Goal: Transaction & Acquisition: Purchase product/service

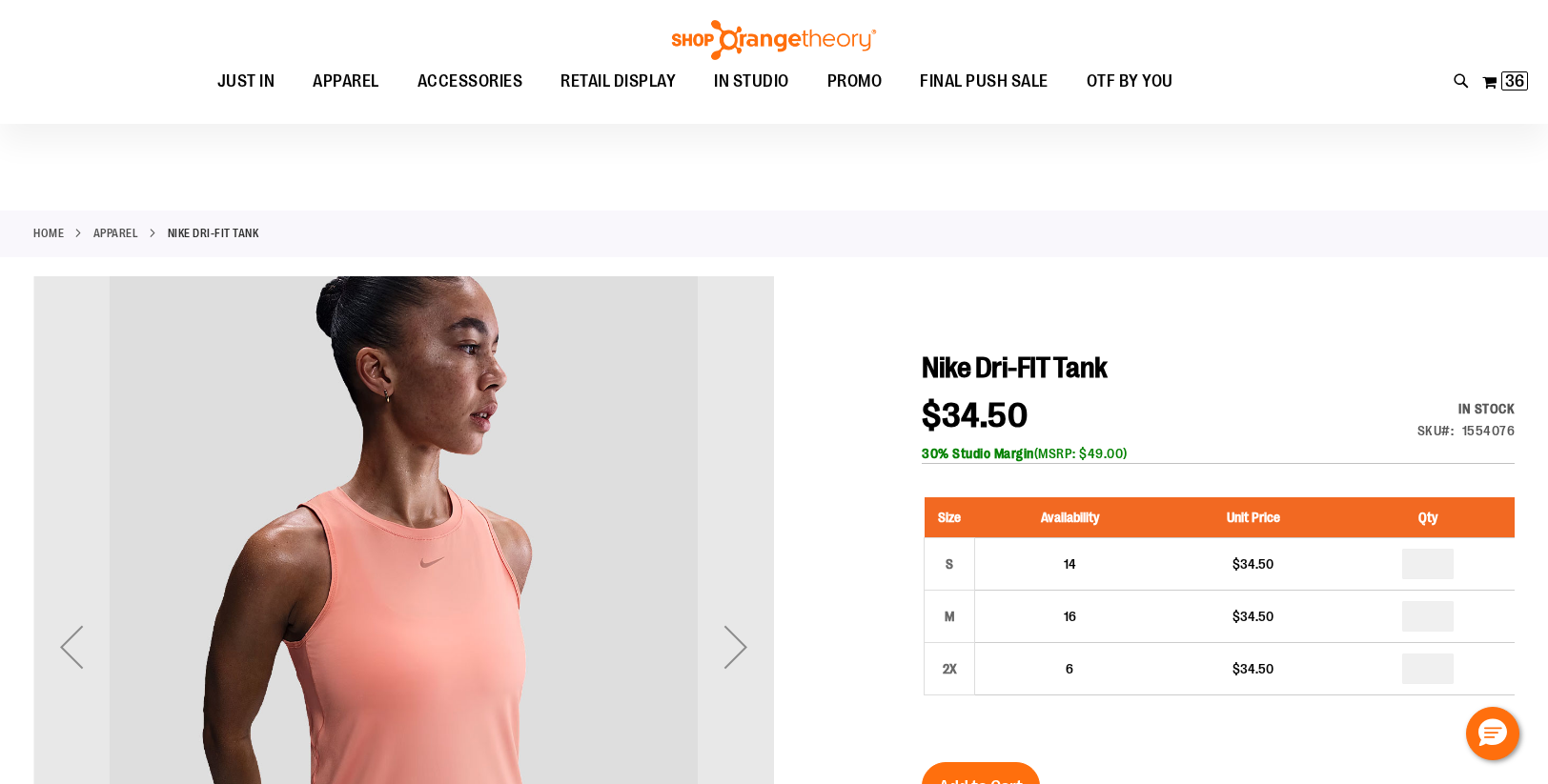
scroll to position [161, 0]
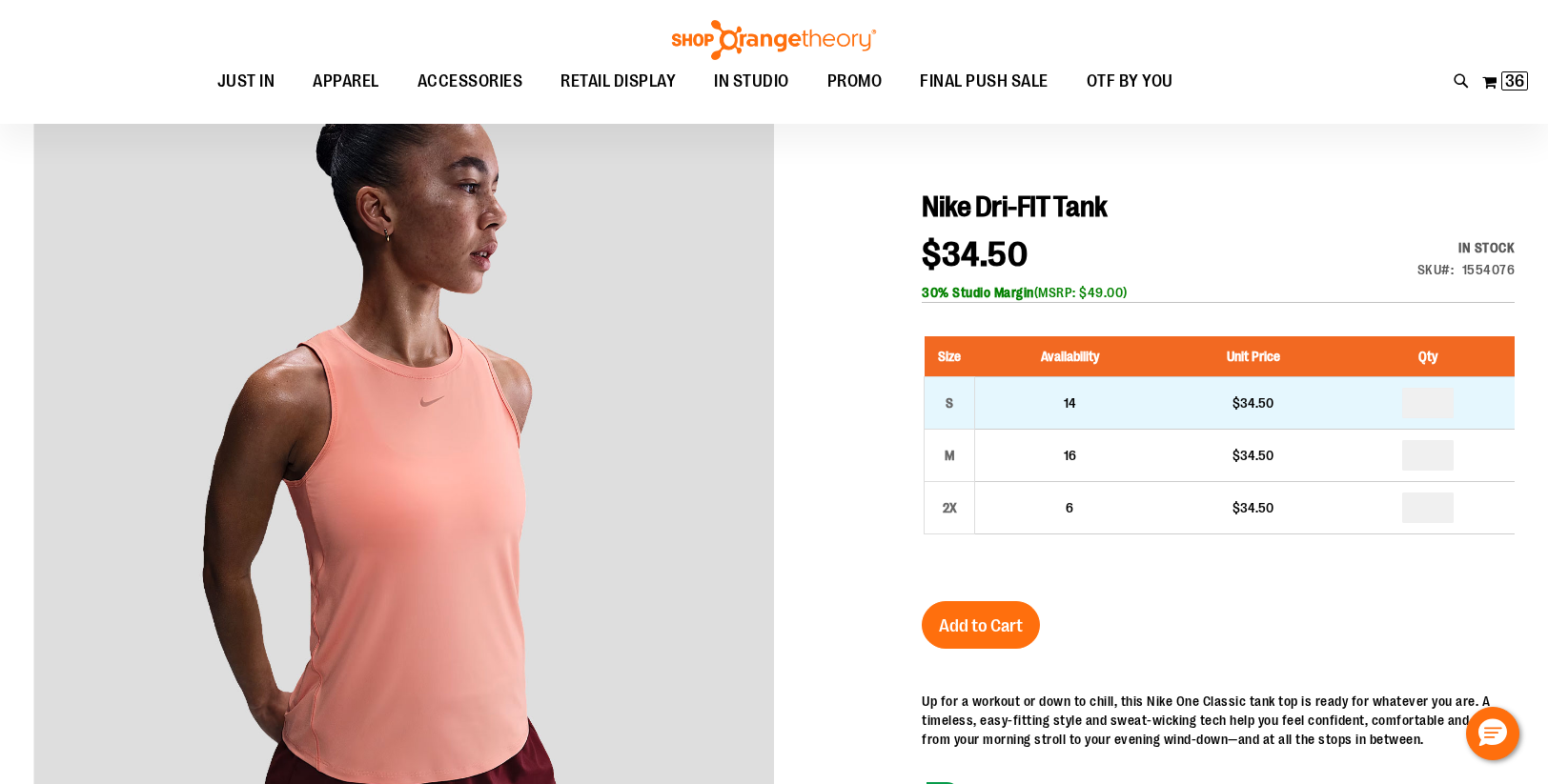
type input "**********"
click at [1437, 401] on input "number" at bounding box center [1428, 402] width 52 height 31
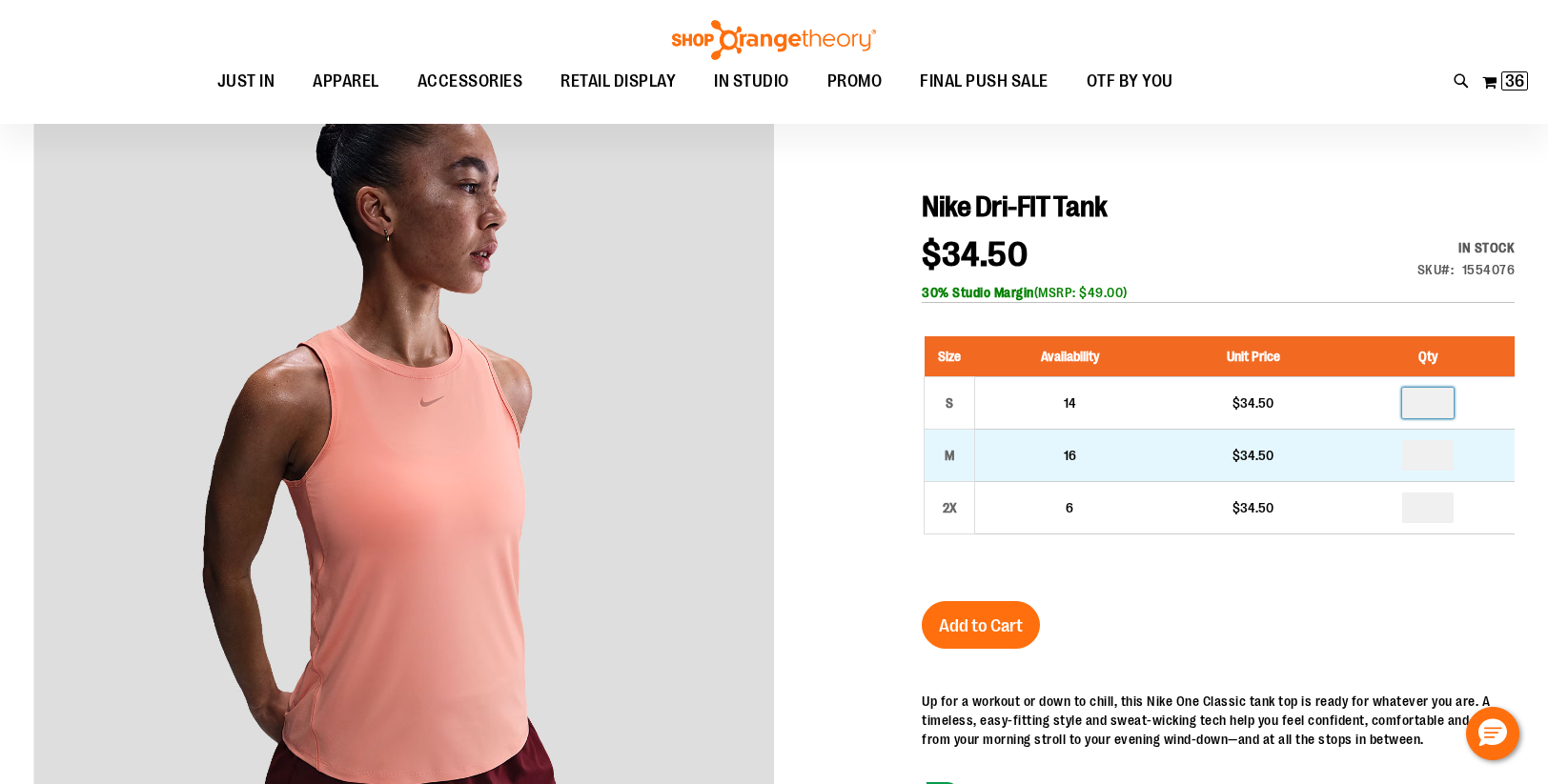
type input "*"
click at [1440, 458] on input "number" at bounding box center [1428, 455] width 52 height 31
type input "*"
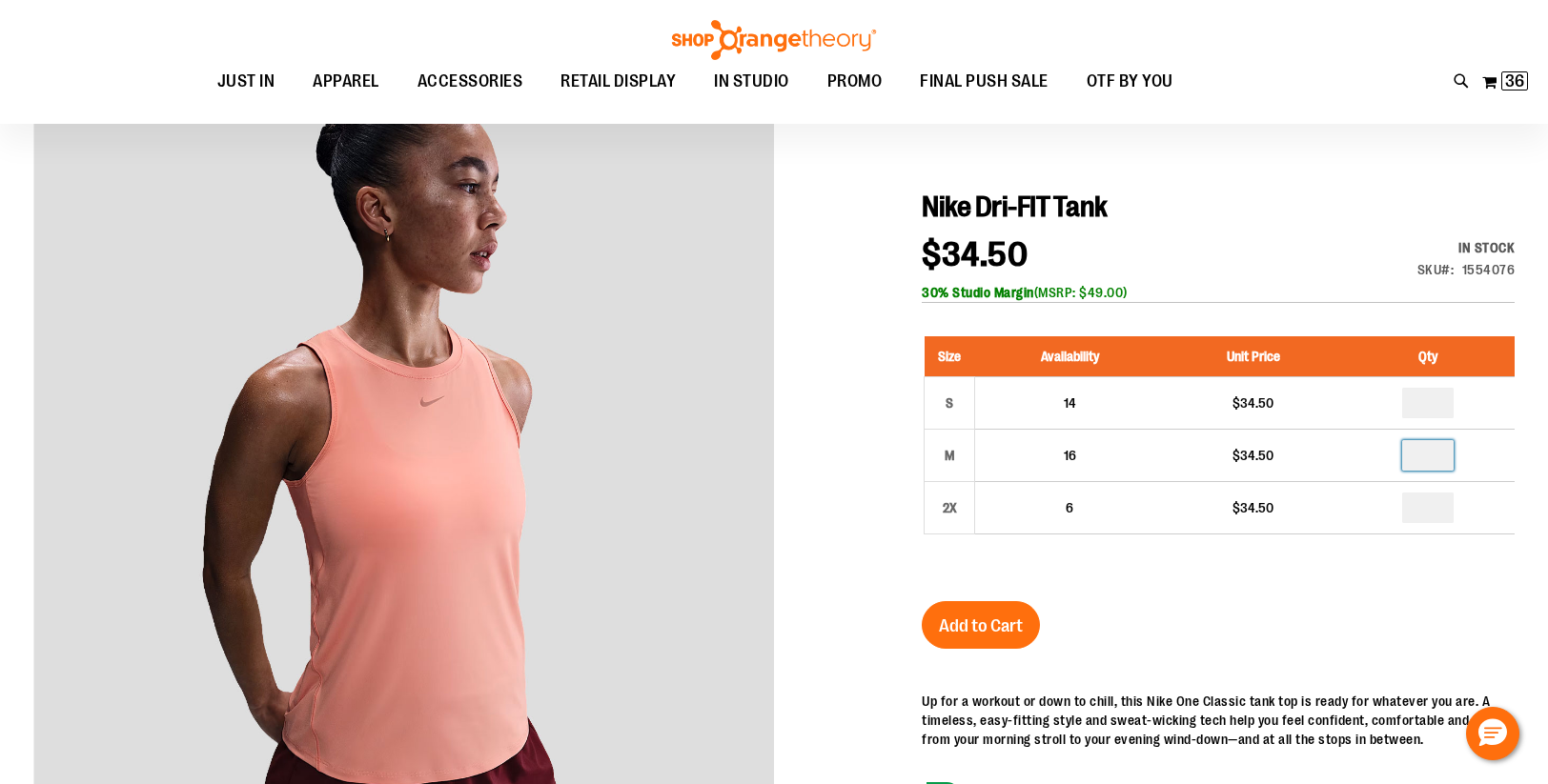
click at [1276, 598] on div "Nike Dri-FIT Tank $34.50 In stock Only %1 left SKU 1554076 30% Studio Margin (M…" at bounding box center [1218, 674] width 593 height 969
click at [992, 626] on span "Add to Cart" at bounding box center [981, 626] width 84 height 21
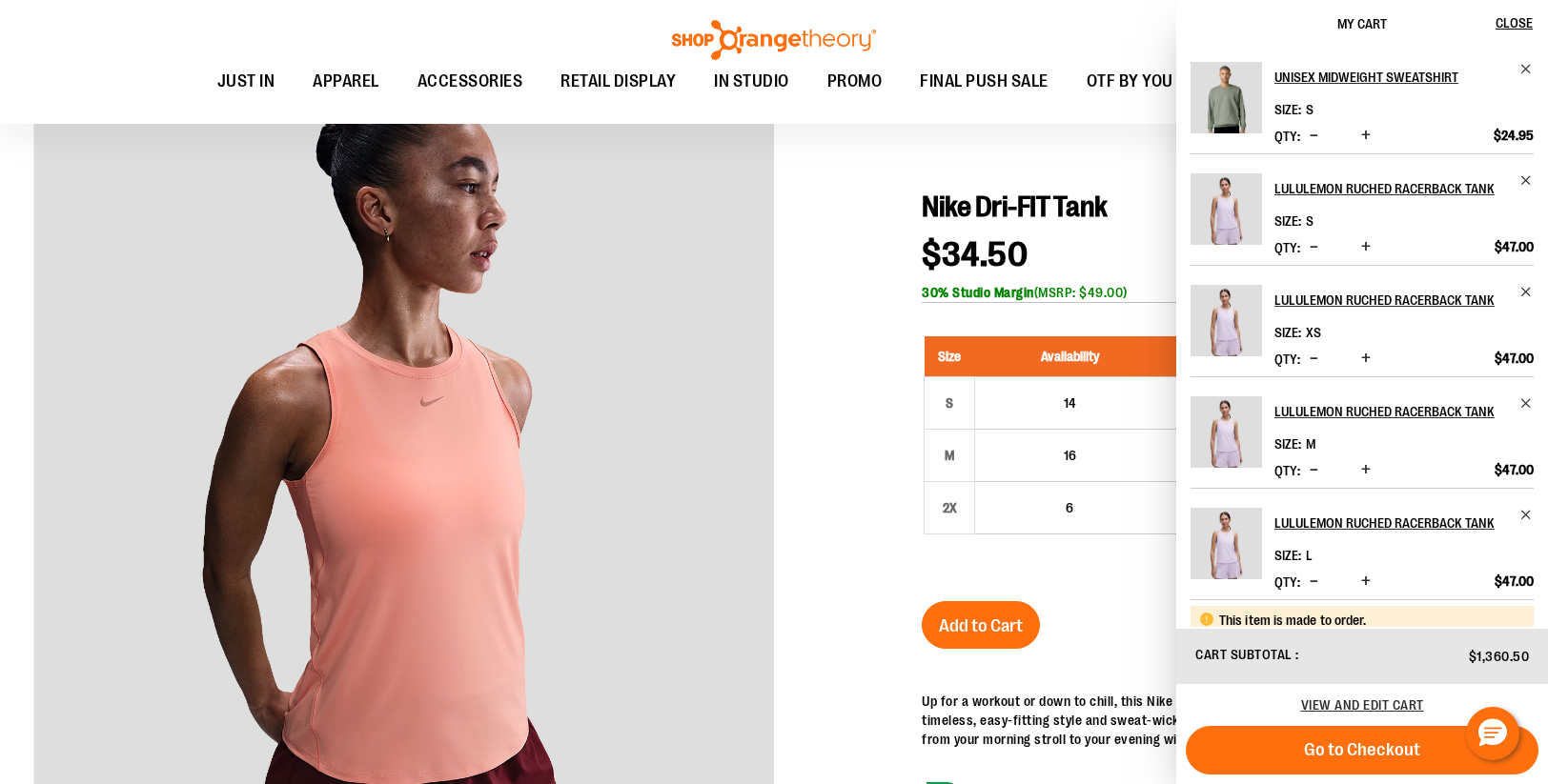
click at [827, 602] on div at bounding box center [774, 637] width 1481 height 1043
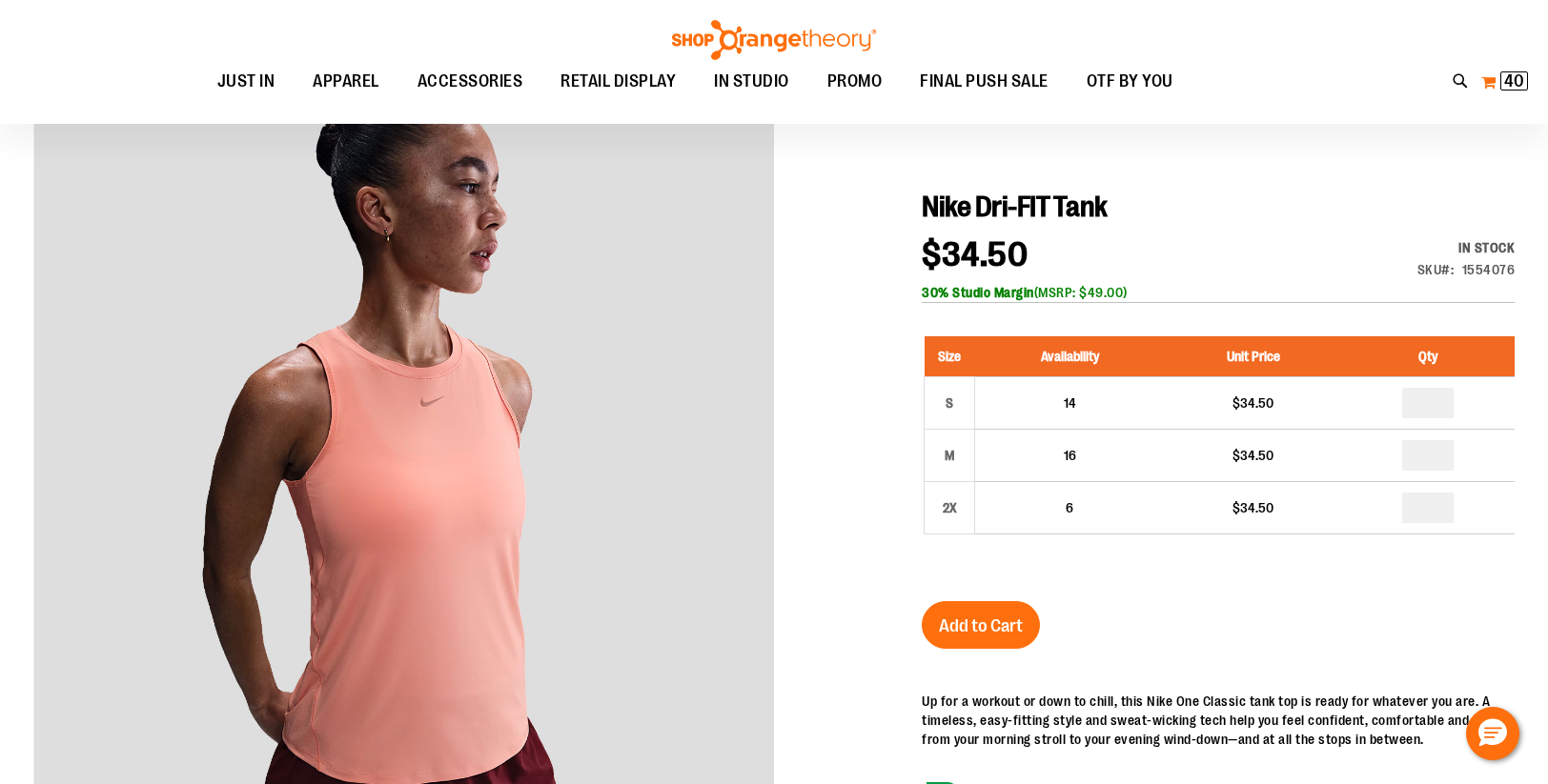
click at [1500, 77] on span "40 40 items" at bounding box center [1514, 81] width 28 height 19
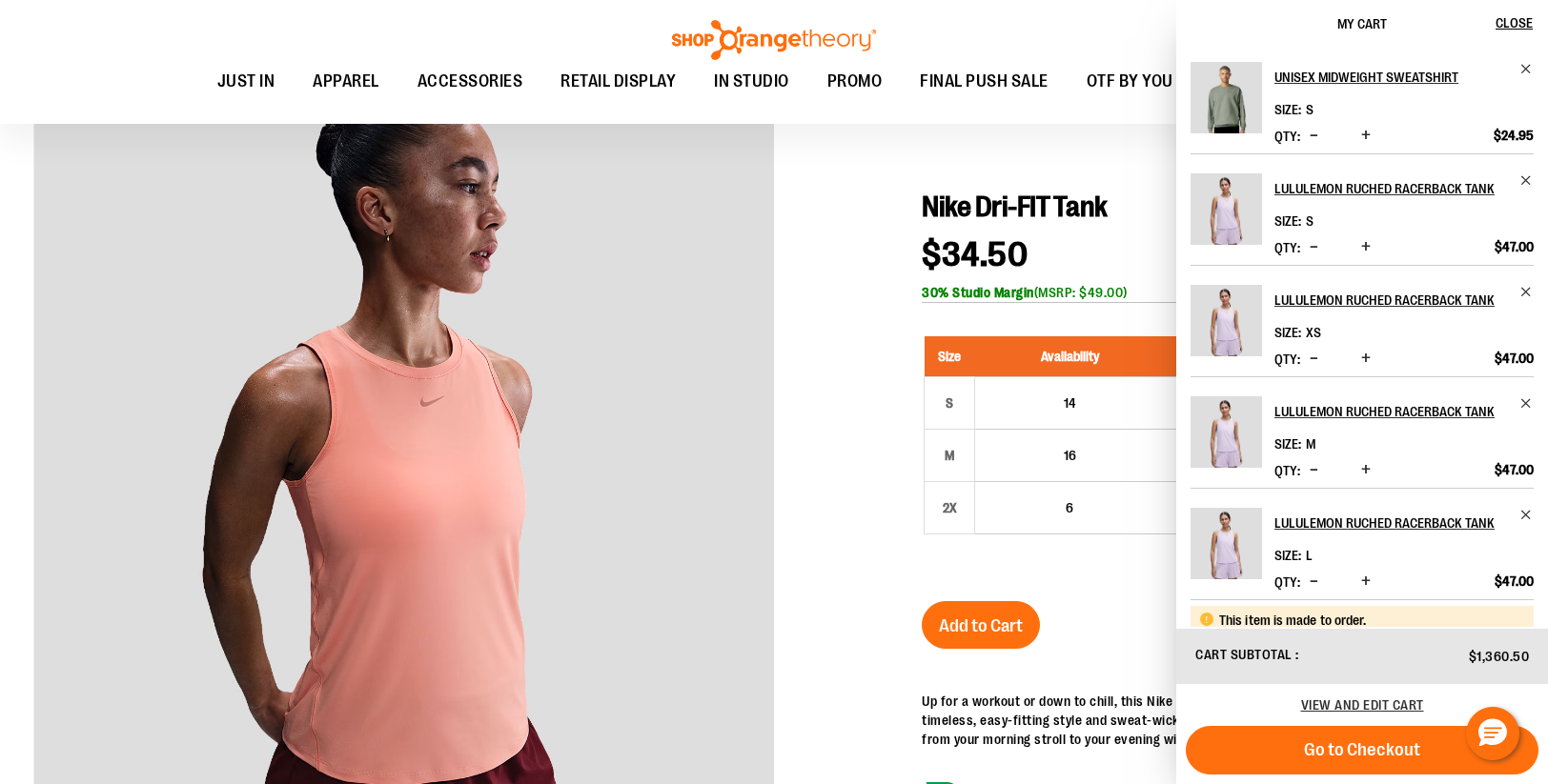
click at [1053, 42] on div "Toggle Nav Search Popular Suggestions Advanced Search" at bounding box center [774, 62] width 1548 height 124
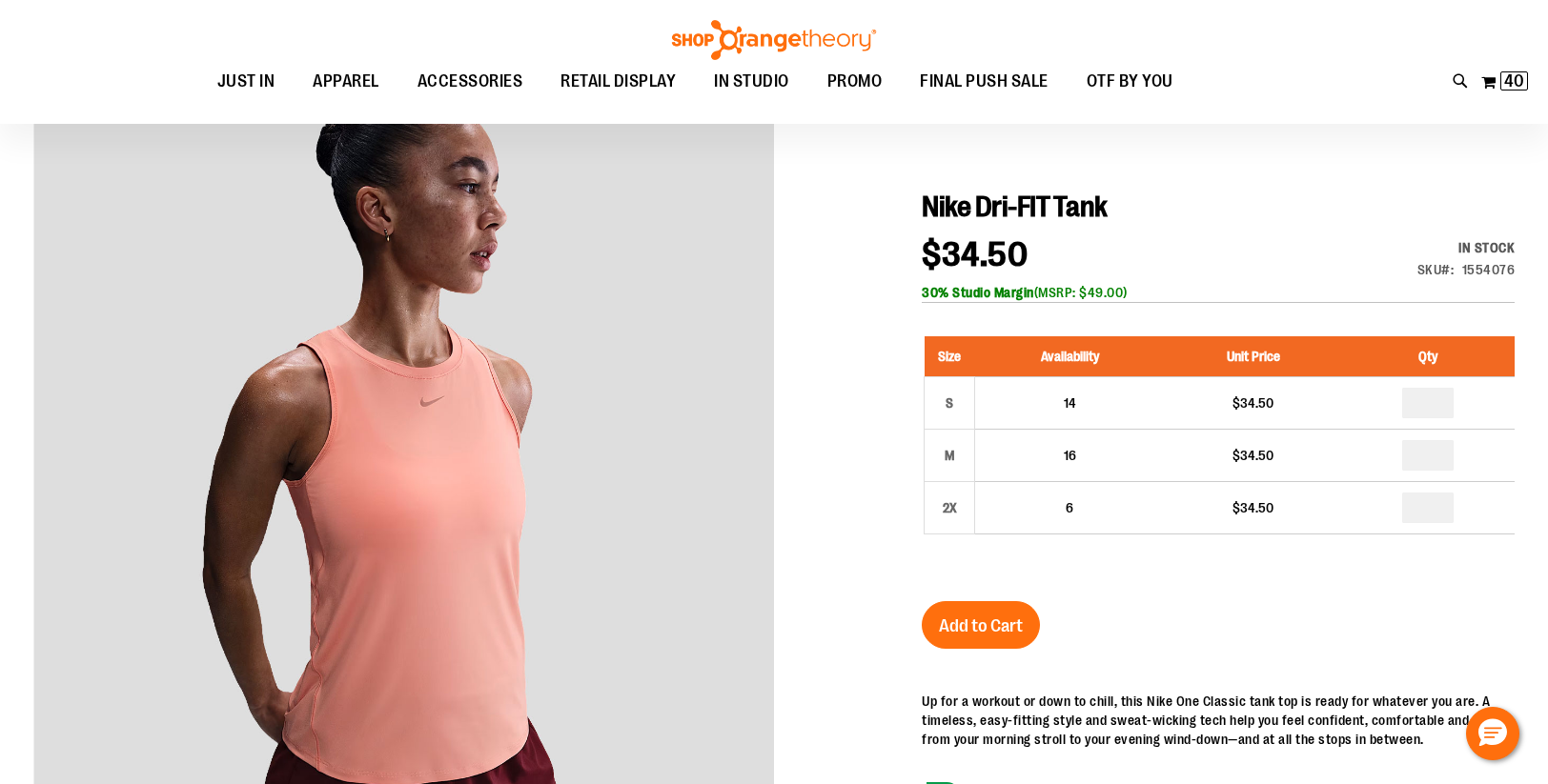
click at [861, 325] on div at bounding box center [774, 637] width 1481 height 1043
click at [1504, 80] on span "40 40 items" at bounding box center [1514, 81] width 28 height 19
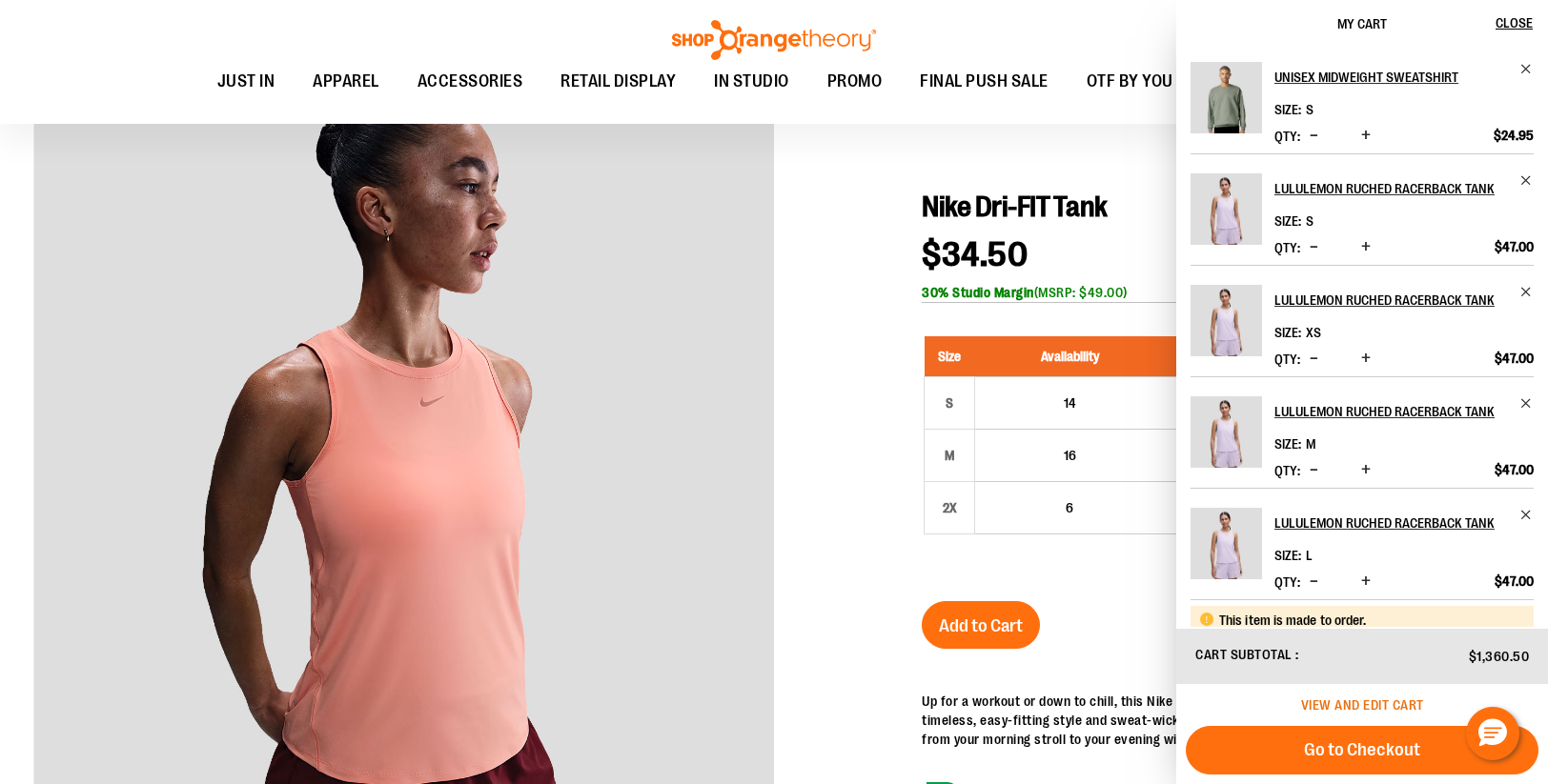
click at [1349, 703] on span "View and edit cart" at bounding box center [1362, 705] width 123 height 15
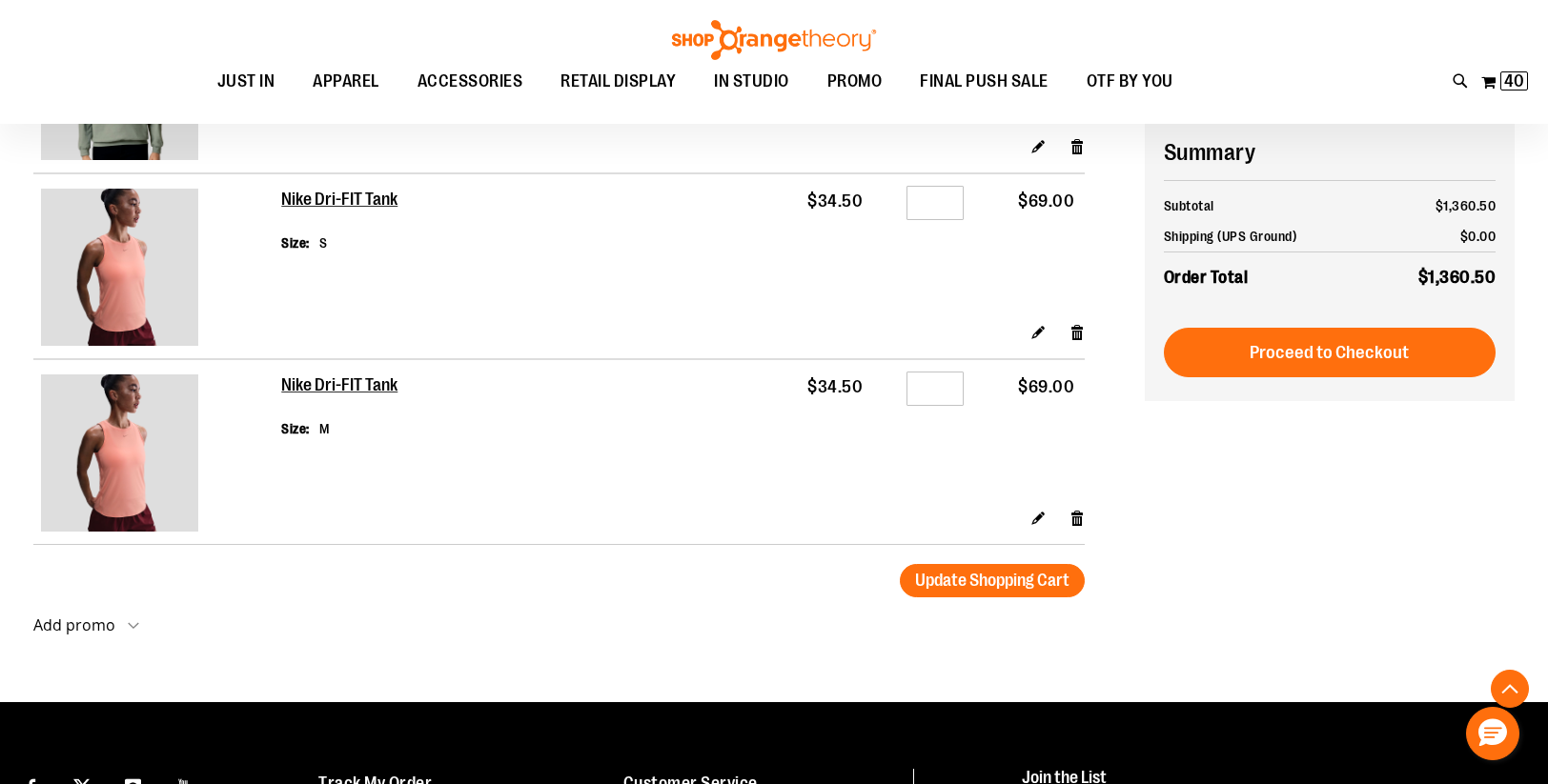
scroll to position [2638, 0]
type input "**********"
click at [975, 576] on span "Update Shopping Cart" at bounding box center [993, 579] width 155 height 19
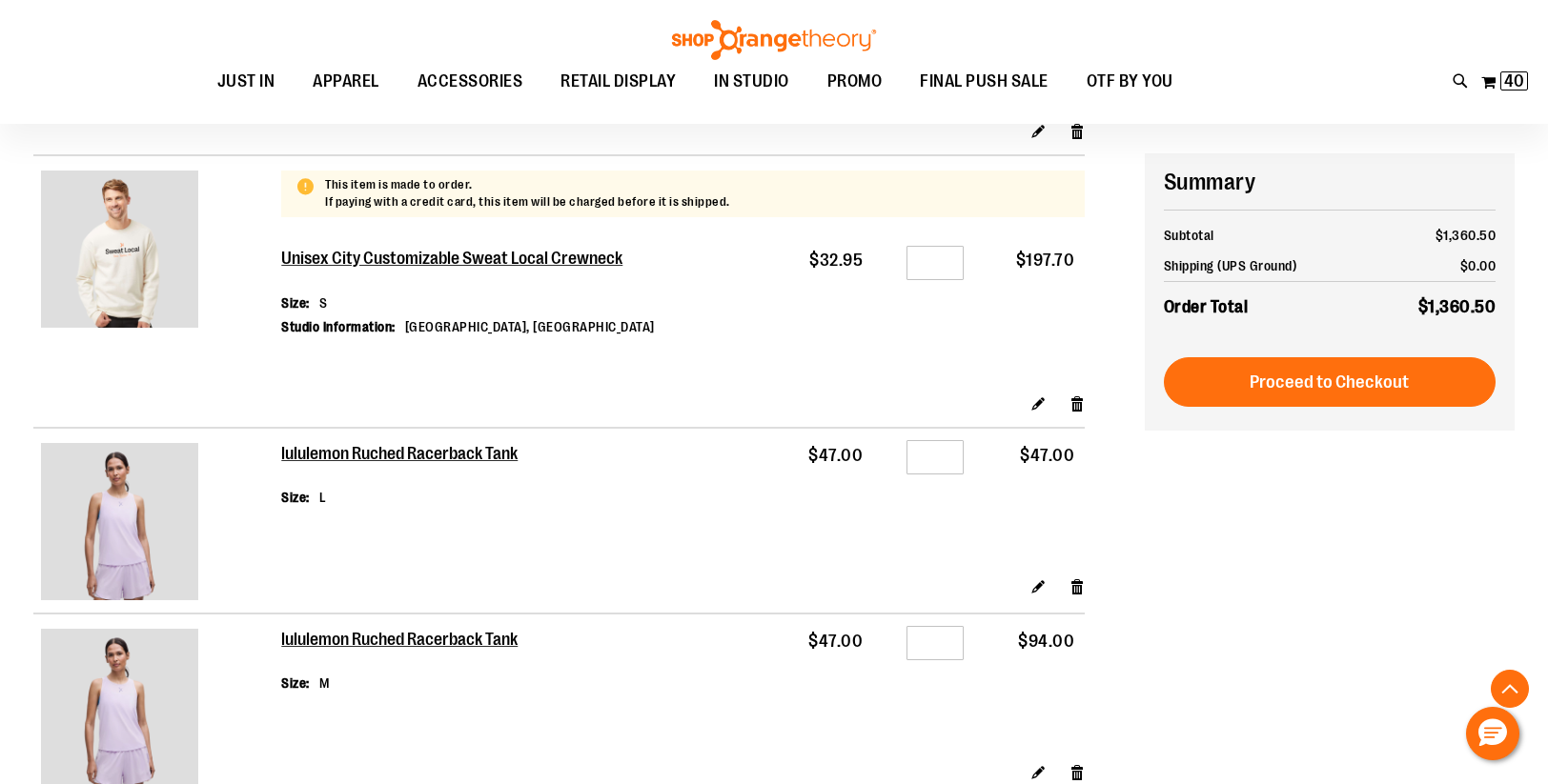
scroll to position [1211, 0]
